Goal: Information Seeking & Learning: Learn about a topic

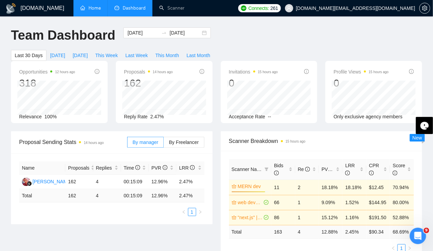
click at [98, 7] on link "Home" at bounding box center [90, 8] width 21 height 6
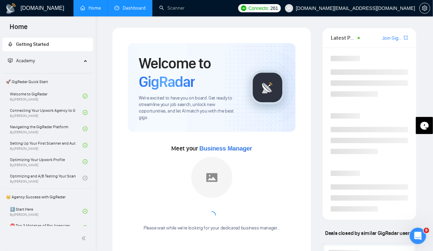
click at [127, 9] on link "Dashboard" at bounding box center [129, 8] width 31 height 6
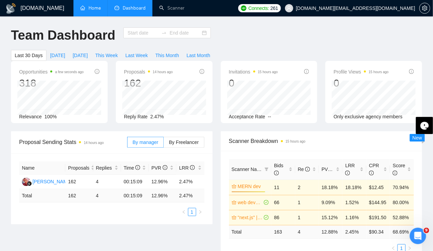
type input "[DATE]"
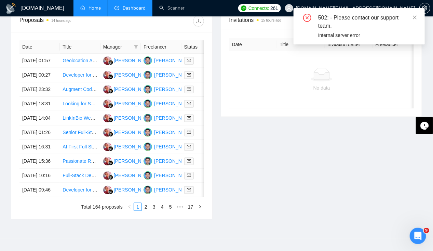
scroll to position [258, 0]
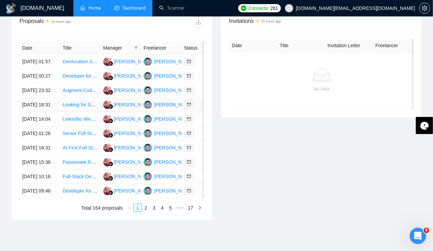
click at [37, 112] on td "[DATE] 18:31" at bounding box center [39, 105] width 40 height 14
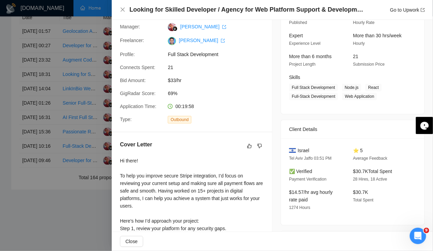
scroll to position [0, 0]
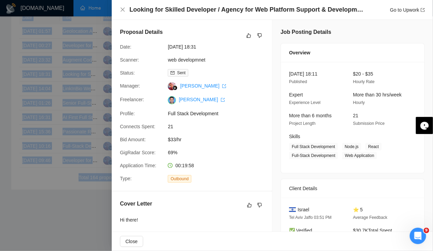
drag, startPoint x: -1, startPoint y: 102, endPoint x: 31, endPoint y: 96, distance: 32.8
click at [31, 96] on div at bounding box center [216, 125] width 433 height 251
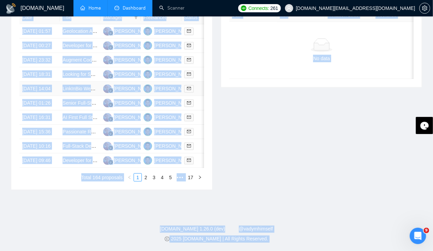
click at [31, 96] on td "[DATE] 14:04" at bounding box center [39, 89] width 40 height 14
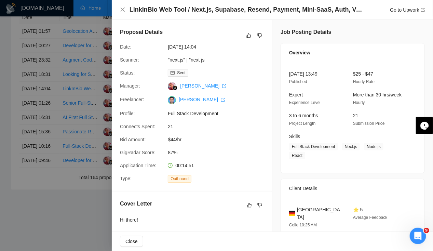
click at [5, 109] on div at bounding box center [216, 125] width 433 height 251
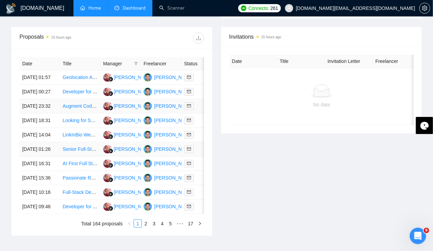
scroll to position [241, 0]
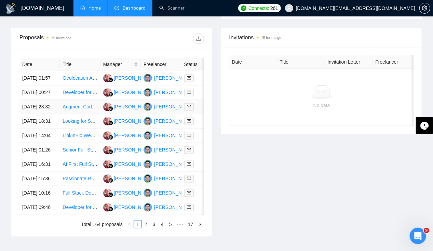
click at [30, 111] on td "[DATE] 23:32" at bounding box center [39, 107] width 40 height 14
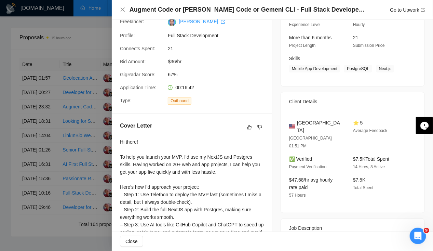
scroll to position [0, 0]
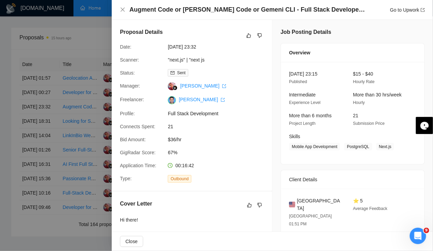
click at [3, 127] on div at bounding box center [216, 125] width 433 height 251
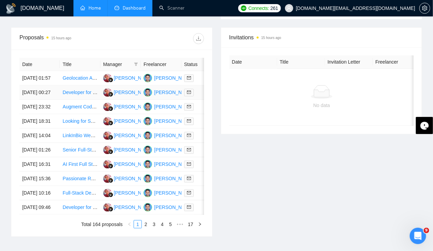
click at [25, 95] on td "[DATE] 00:27" at bounding box center [39, 92] width 40 height 14
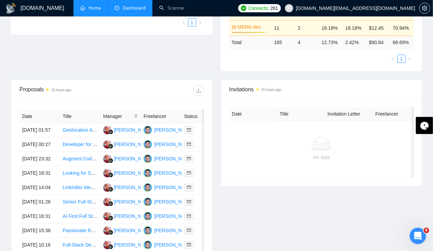
scroll to position [190, 0]
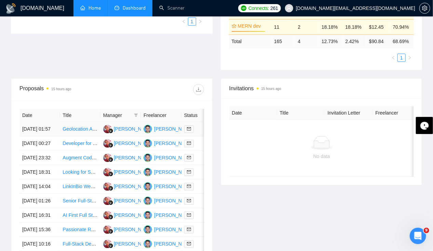
click at [28, 122] on td "[DATE] 01:57" at bounding box center [39, 129] width 40 height 14
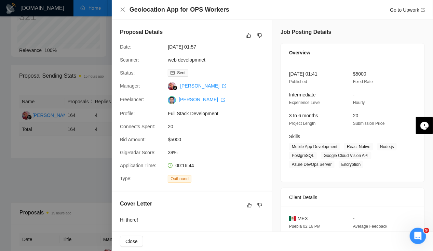
scroll to position [0, 0]
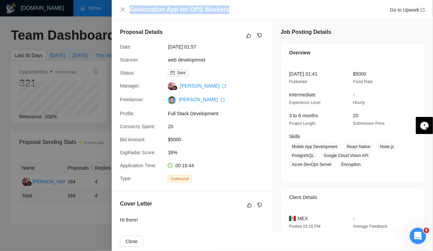
drag, startPoint x: 131, startPoint y: 10, endPoint x: 240, endPoint y: 9, distance: 109.0
click at [240, 9] on div "Geolocation App for OPS Workers Go to Upwork" at bounding box center [276, 9] width 295 height 9
click at [121, 10] on icon "close" at bounding box center [122, 9] width 5 height 5
